Goal: Find contact information: Find contact information

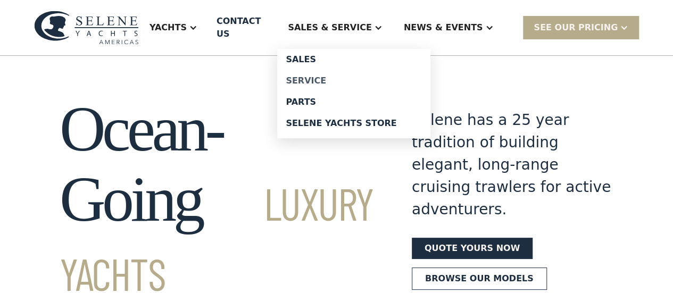
click at [328, 78] on div "Service" at bounding box center [354, 81] width 136 height 9
click at [248, 22] on div "Contact US" at bounding box center [242, 28] width 52 height 26
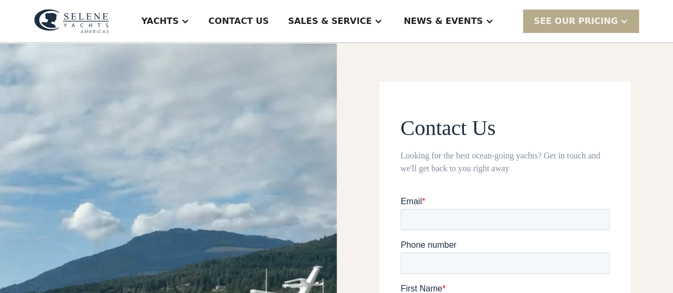
scroll to position [3, 0]
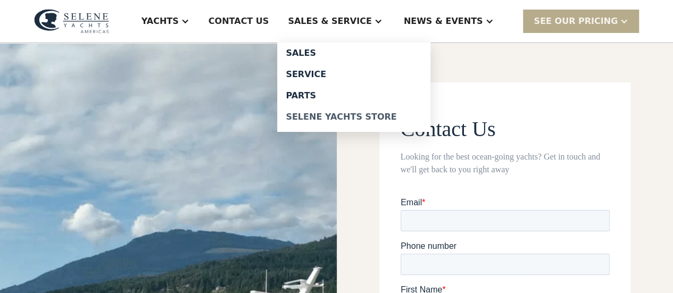
click at [329, 117] on div "Selene Yachts Store" at bounding box center [354, 117] width 136 height 9
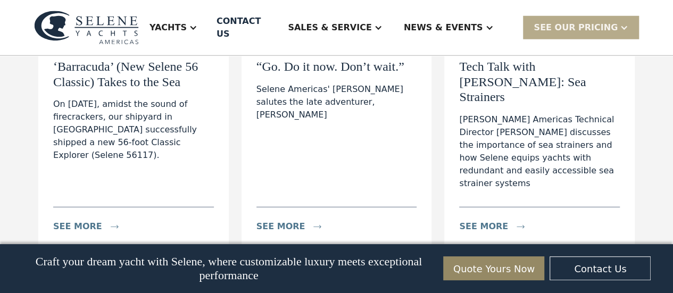
scroll to position [3546, 0]
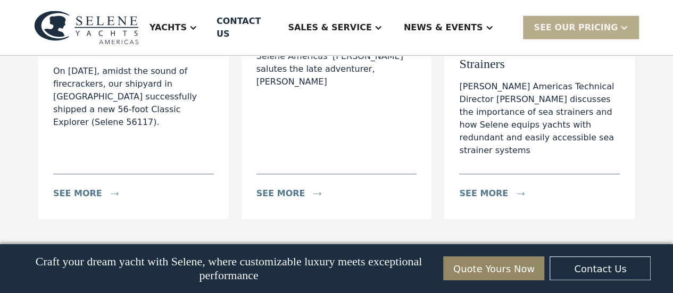
drag, startPoint x: 678, startPoint y: 16, endPoint x: 663, endPoint y: 170, distance: 153.9
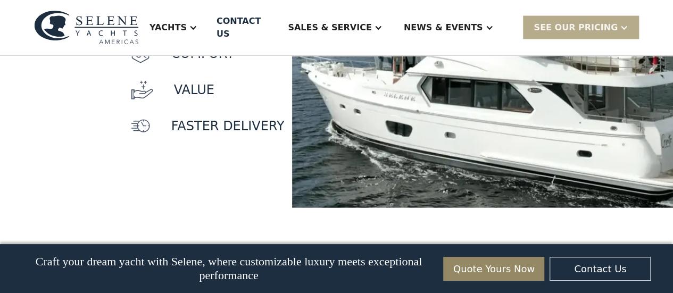
scroll to position [1076, 0]
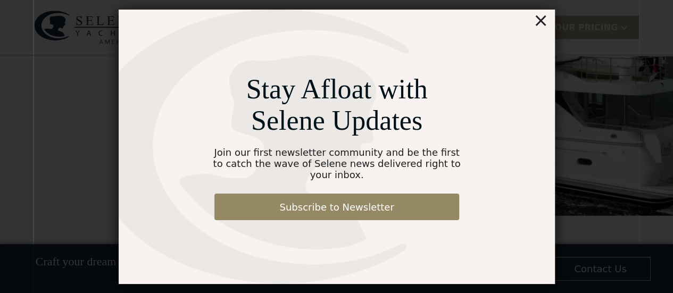
click at [543, 27] on div "×" at bounding box center [539, 20] width 15 height 21
